Goal: Transaction & Acquisition: Book appointment/travel/reservation

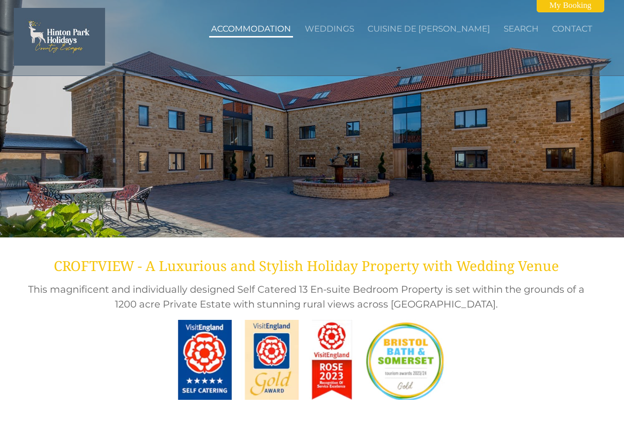
click at [274, 28] on link "Accommodation" at bounding box center [251, 29] width 80 height 10
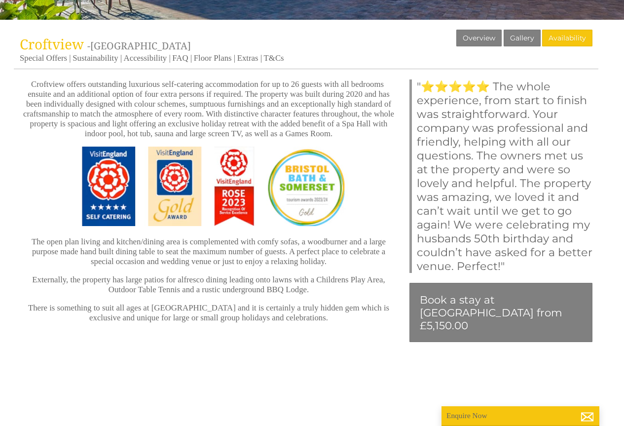
scroll to position [197, 0]
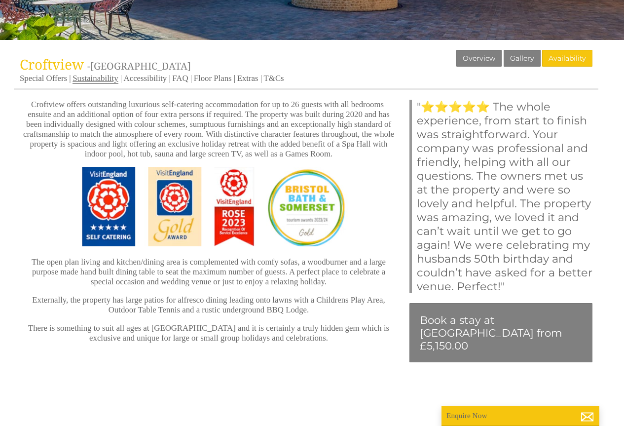
click at [98, 79] on link "Sustainability" at bounding box center [95, 79] width 45 height 10
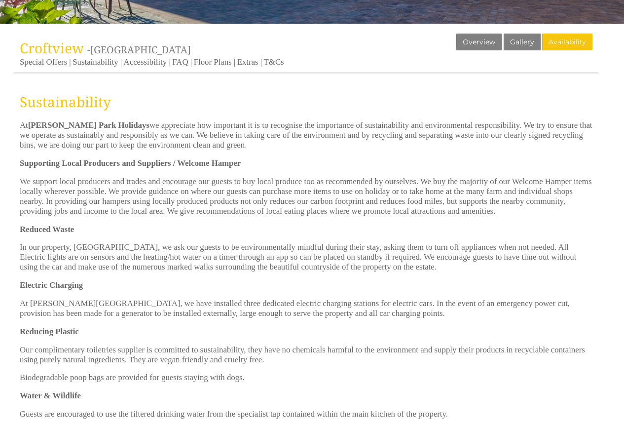
scroll to position [197, 0]
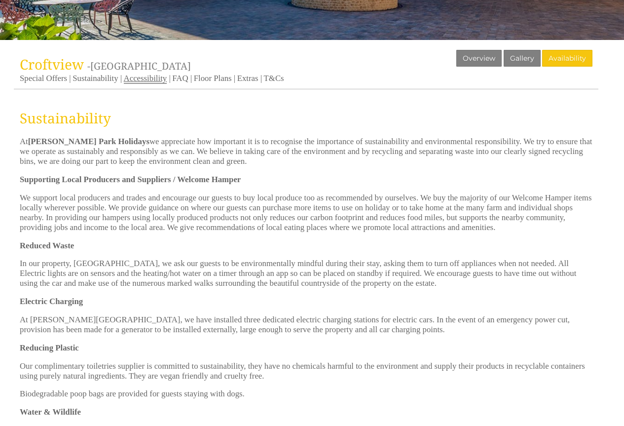
click at [157, 76] on link "Accessibility" at bounding box center [145, 79] width 43 height 10
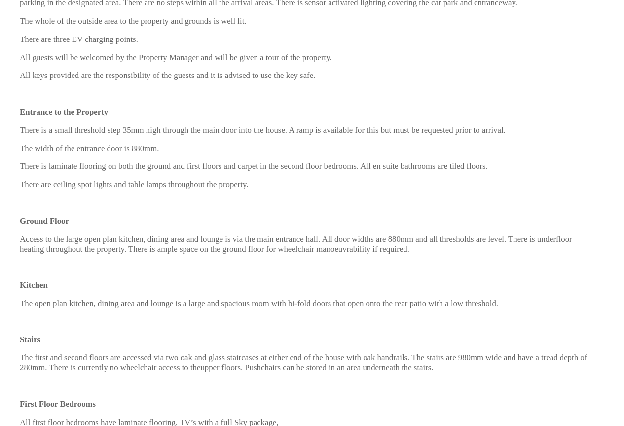
scroll to position [783, 0]
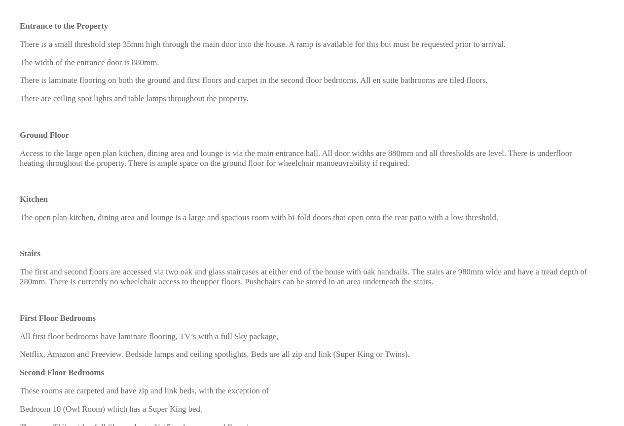
click at [614, 219] on div "Properties [GEOGRAPHIC_DATA] - [GEOGRAPHIC_DATA] Overview Gallery Availability …" at bounding box center [312, 334] width 612 height 1741
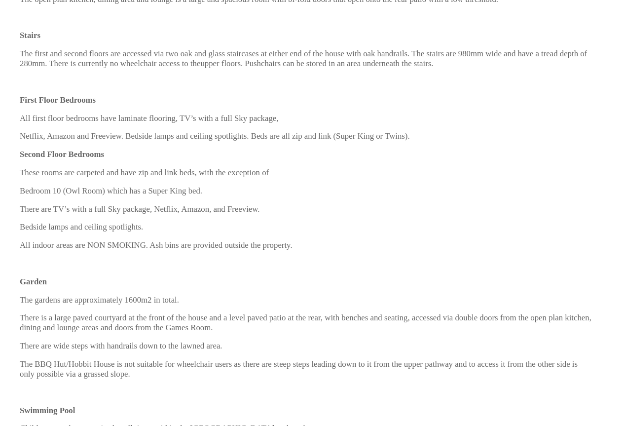
scroll to position [1004, 0]
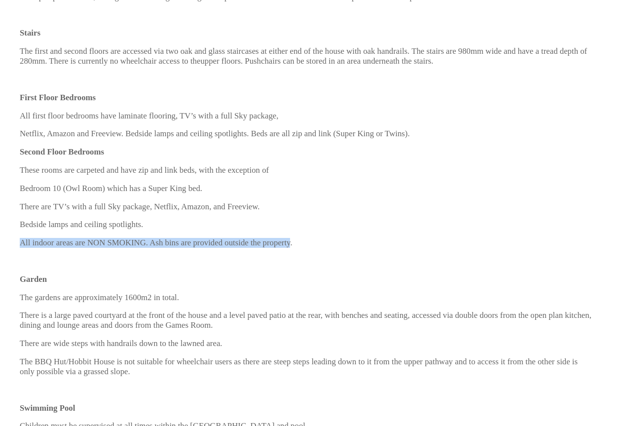
drag, startPoint x: 281, startPoint y: 219, endPoint x: 13, endPoint y: 224, distance: 268.0
click at [13, 224] on div "Properties [GEOGRAPHIC_DATA] - [GEOGRAPHIC_DATA] Overview Gallery Availability …" at bounding box center [312, 113] width 612 height 1741
drag, startPoint x: 52, startPoint y: 231, endPoint x: 216, endPoint y: 275, distance: 169.5
click at [212, 293] on p "The gardens are approximately 1600m2 in total." at bounding box center [306, 298] width 573 height 10
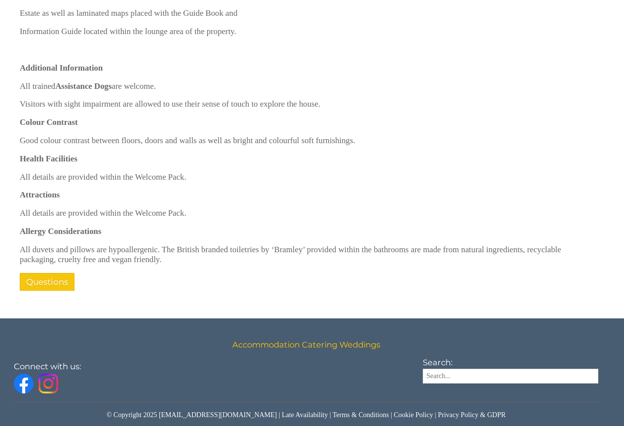
scroll to position [1615, 0]
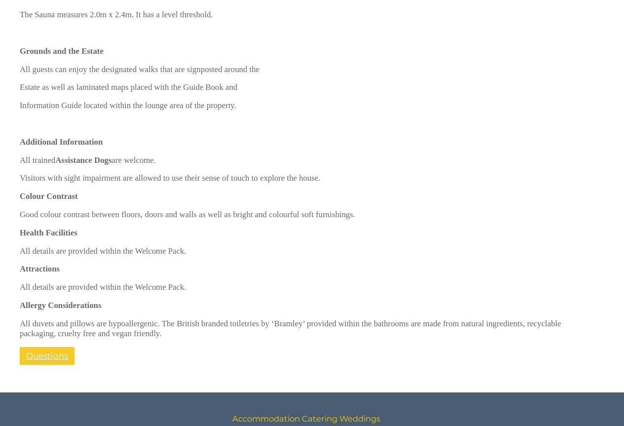
click at [44, 347] on link "Questions" at bounding box center [47, 356] width 55 height 18
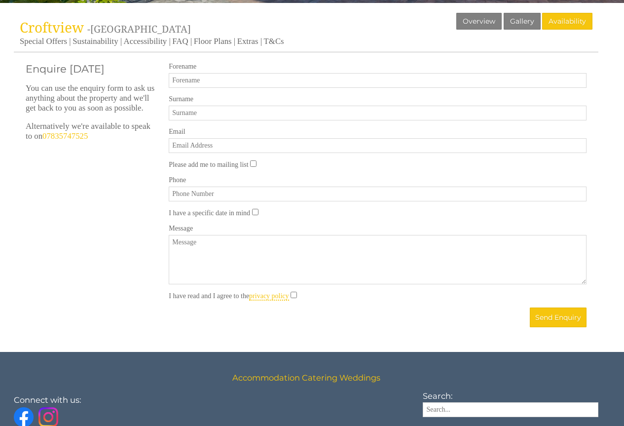
scroll to position [247, 0]
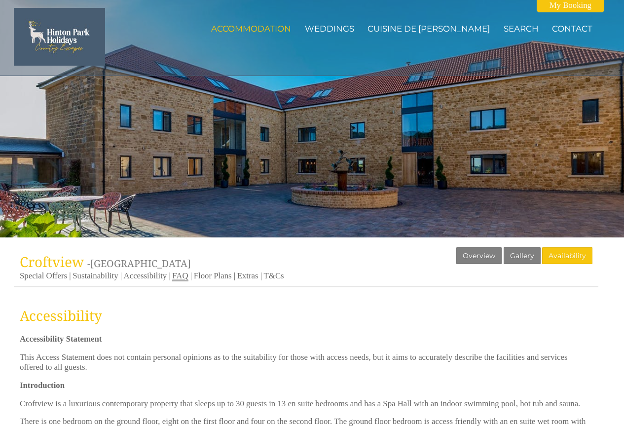
click at [185, 276] on link "FAQ" at bounding box center [180, 276] width 16 height 10
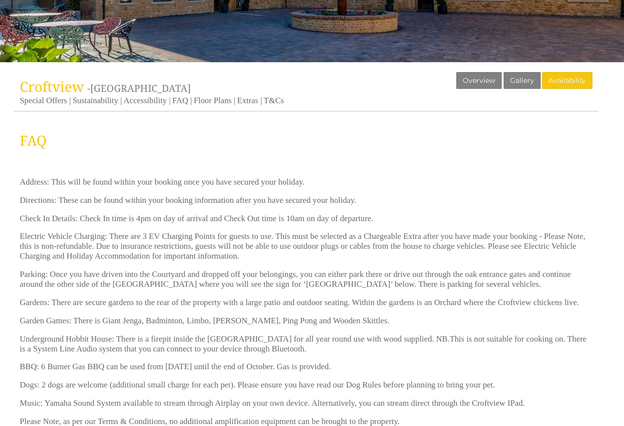
scroll to position [158, 0]
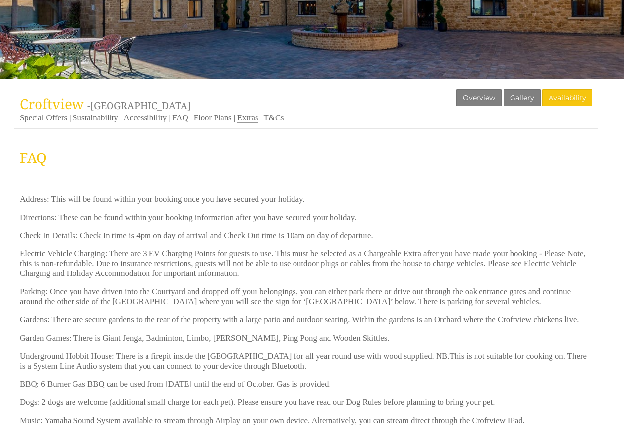
click at [244, 114] on link "Extras" at bounding box center [247, 118] width 21 height 10
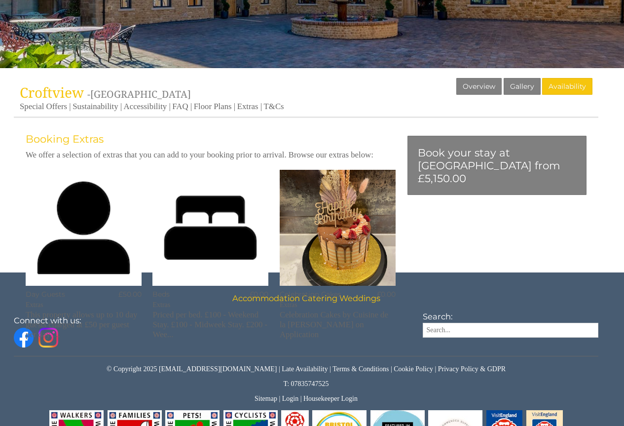
scroll to position [197, 0]
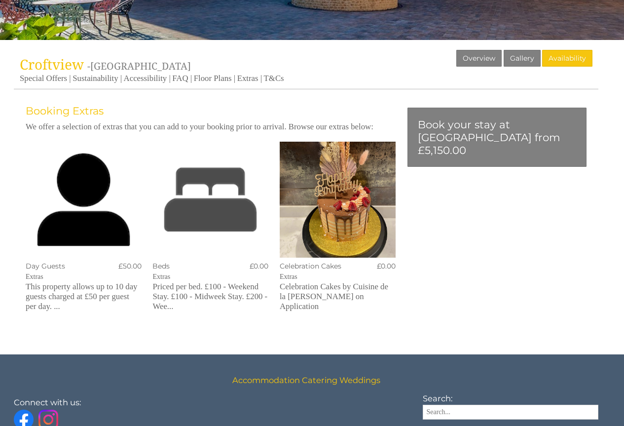
click at [232, 224] on img at bounding box center [210, 200] width 116 height 116
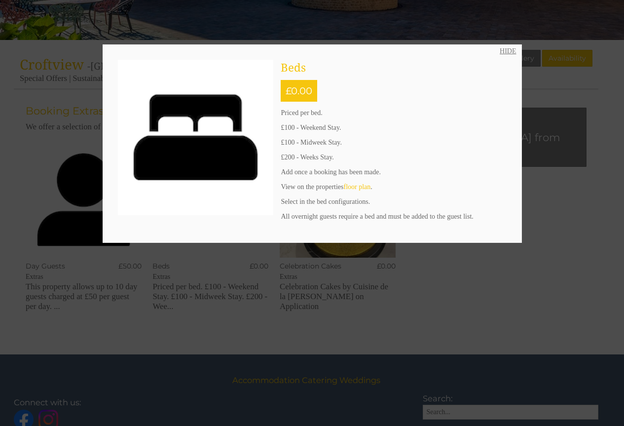
click at [508, 50] on link "HIDE" at bounding box center [508, 51] width 16 height 8
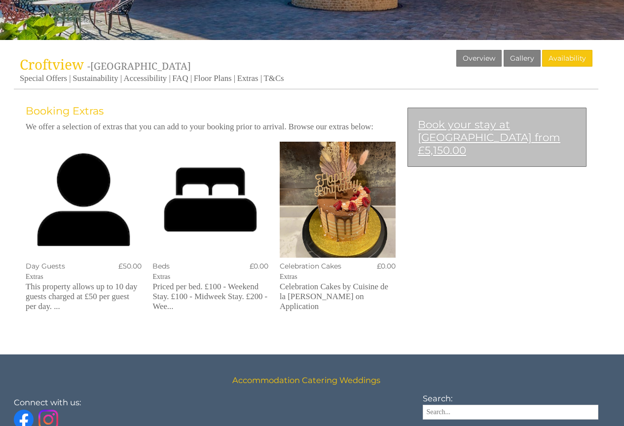
click at [463, 140] on link "Book your stay at [GEOGRAPHIC_DATA] from £5,150.00" at bounding box center [497, 137] width 179 height 59
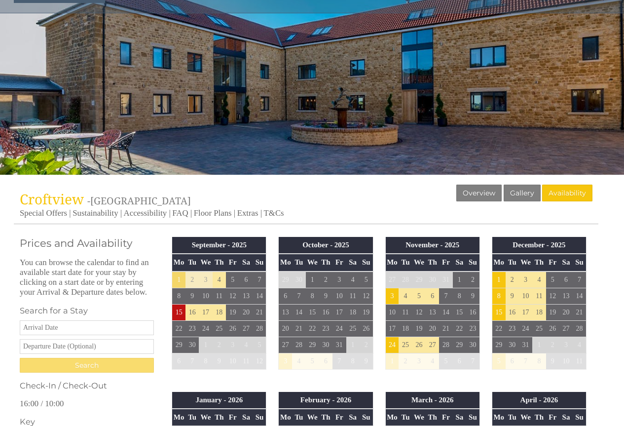
scroll to position [197, 0]
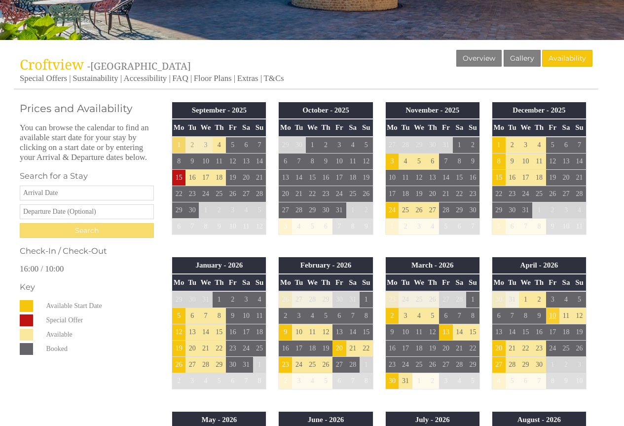
click at [553, 317] on td "10" at bounding box center [552, 316] width 13 height 16
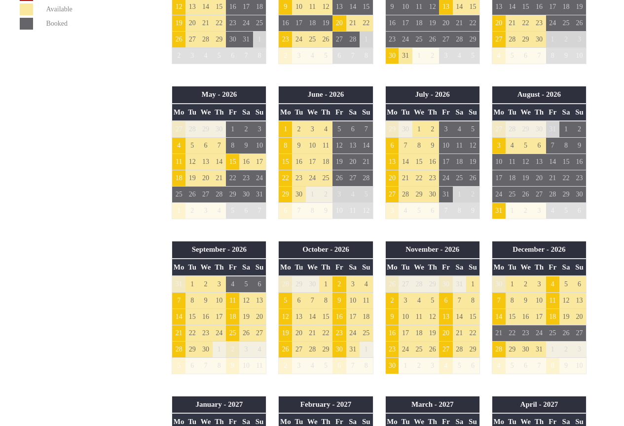
scroll to position [592, 0]
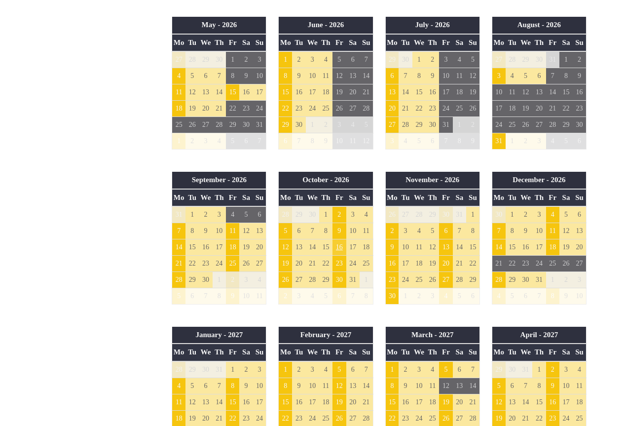
click at [341, 247] on td "16" at bounding box center [339, 247] width 13 height 16
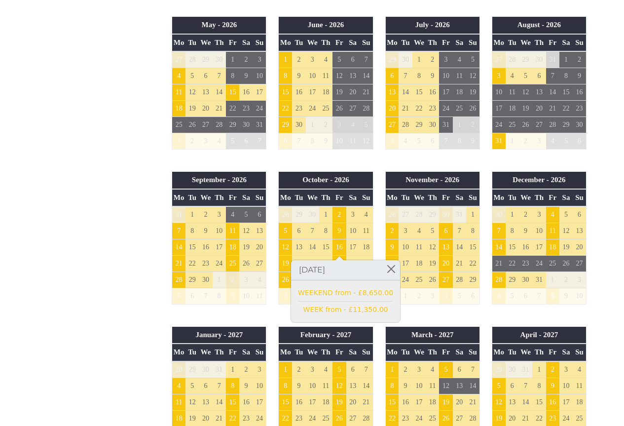
click at [605, 145] on div "Properties [GEOGRAPHIC_DATA] - [GEOGRAPHIC_DATA] Overview Gallery Availability …" at bounding box center [312, 378] width 597 height 1446
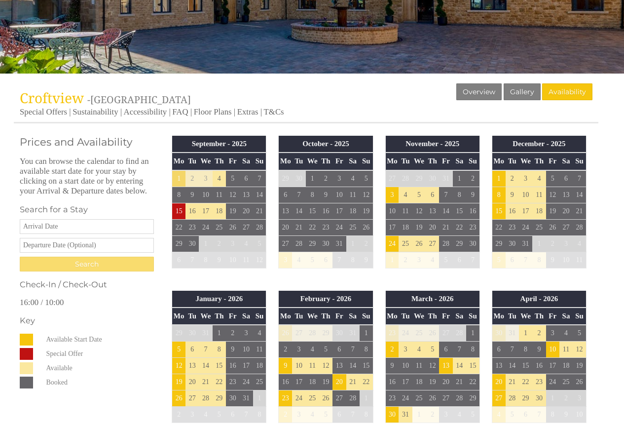
scroll to position [121, 0]
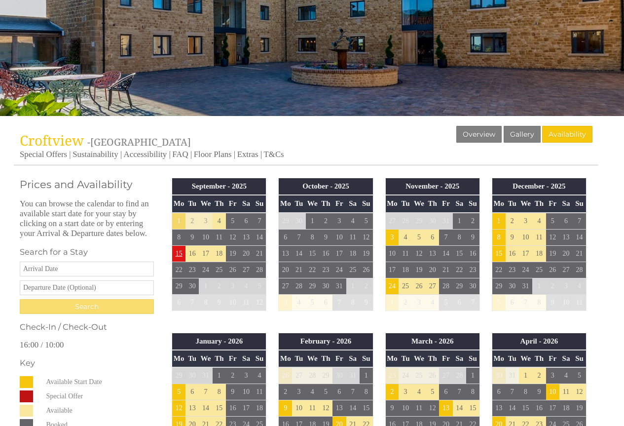
click at [178, 253] on td "15" at bounding box center [178, 253] width 13 height 16
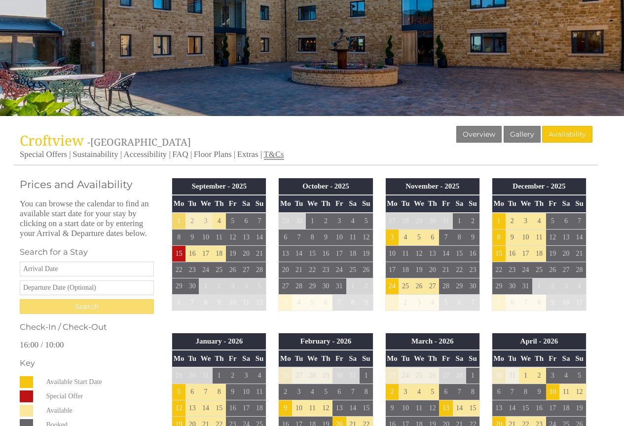
click at [269, 151] on link "T&Cs" at bounding box center [274, 155] width 20 height 10
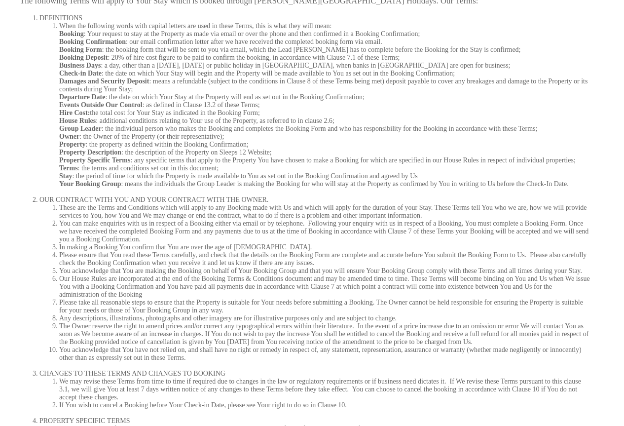
scroll to position [467, 0]
